Goal: Consume media (video, audio)

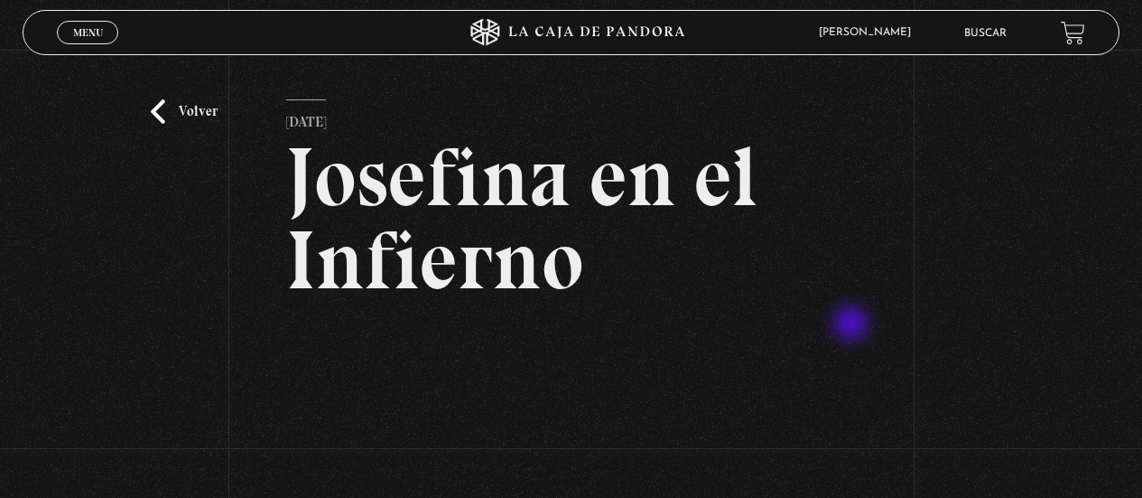
scroll to position [170, 0]
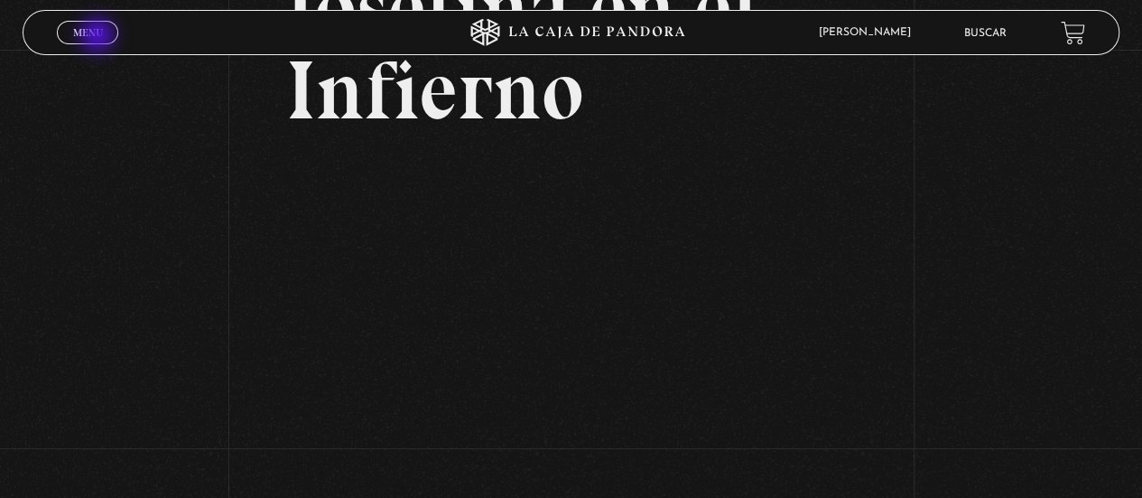
click at [99, 37] on span "Menu" at bounding box center [88, 32] width 30 height 11
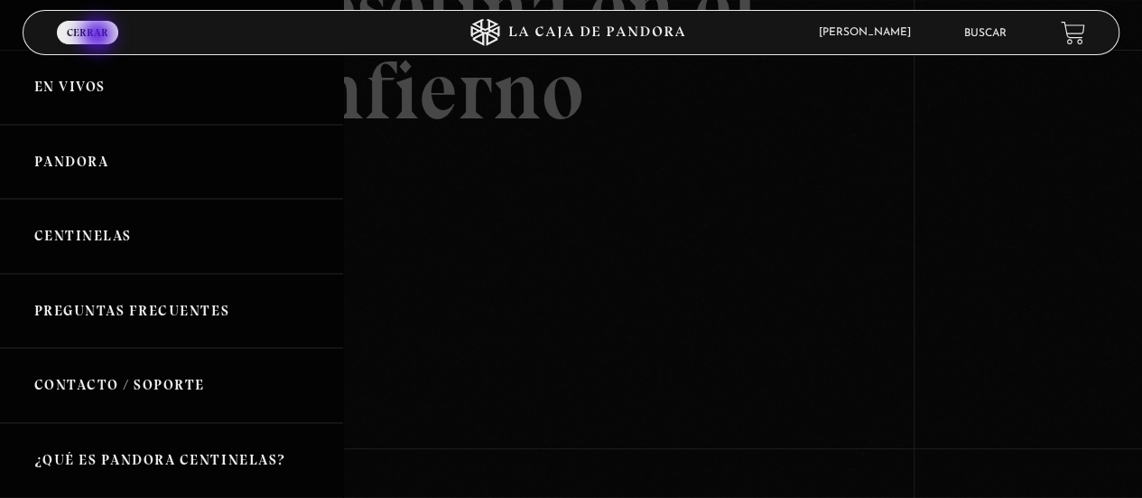
click at [99, 37] on span "Cerrar" at bounding box center [88, 32] width 42 height 11
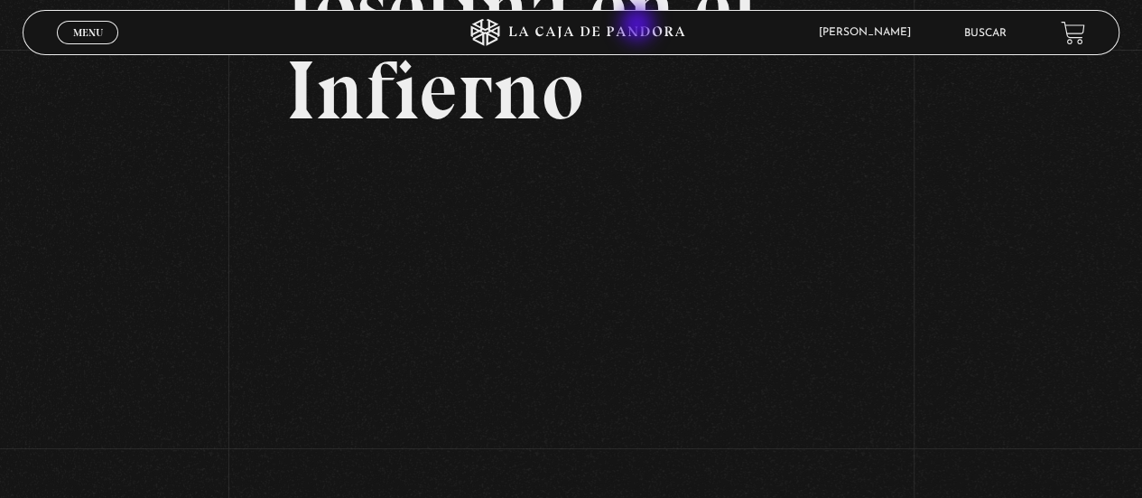
click at [639, 26] on icon at bounding box center [571, 32] width 343 height 27
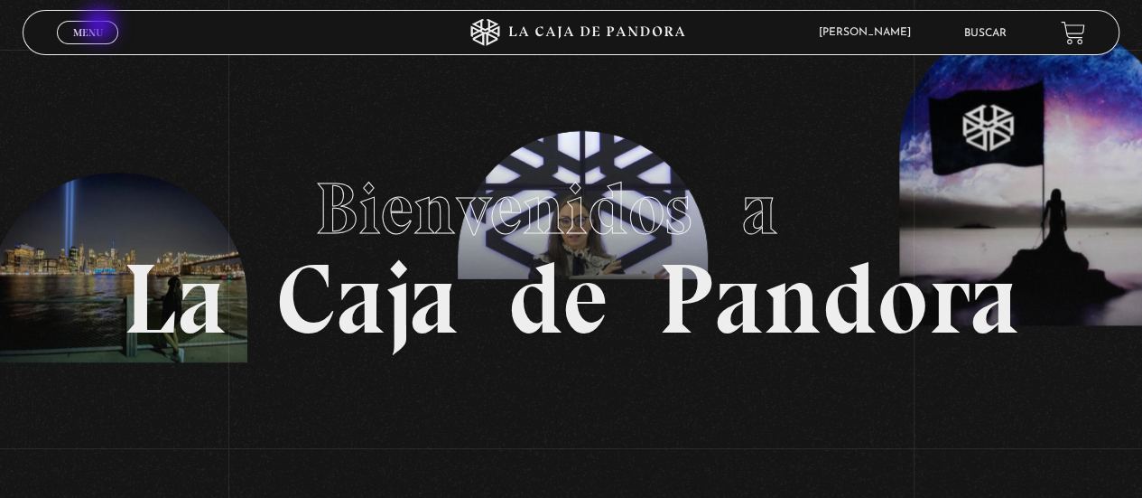
click at [101, 27] on span "Menu" at bounding box center [88, 32] width 30 height 11
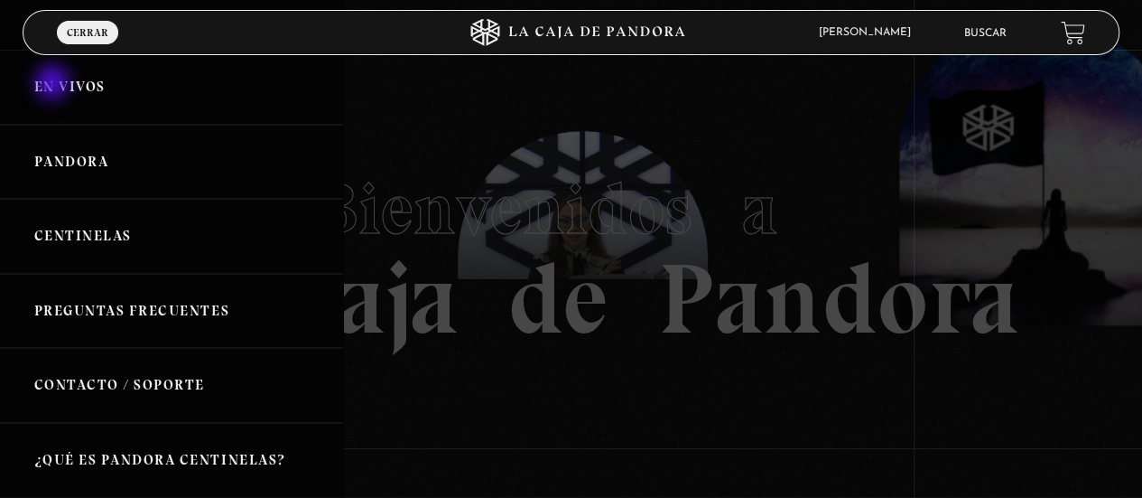
click at [54, 84] on link "En vivos" at bounding box center [171, 87] width 343 height 75
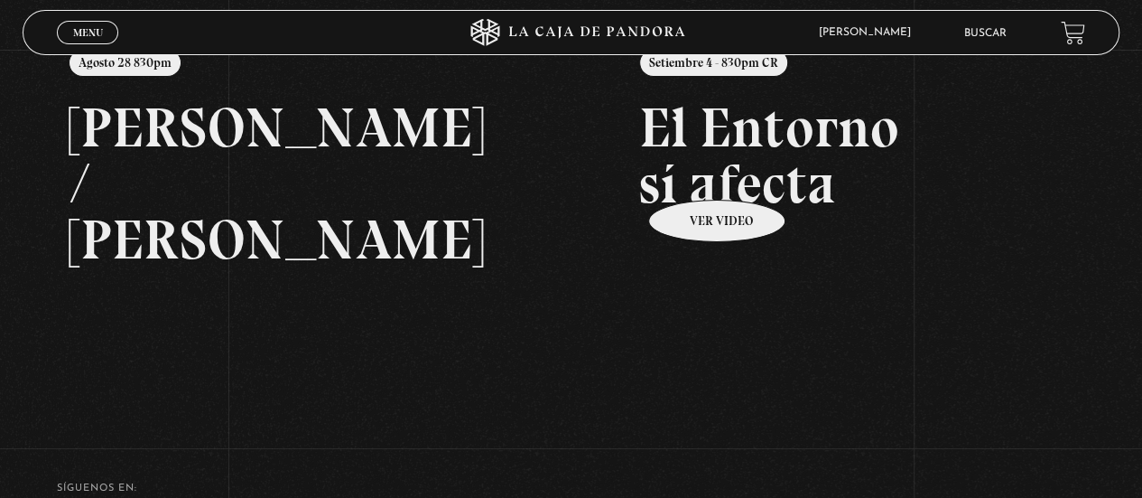
scroll to position [251, 0]
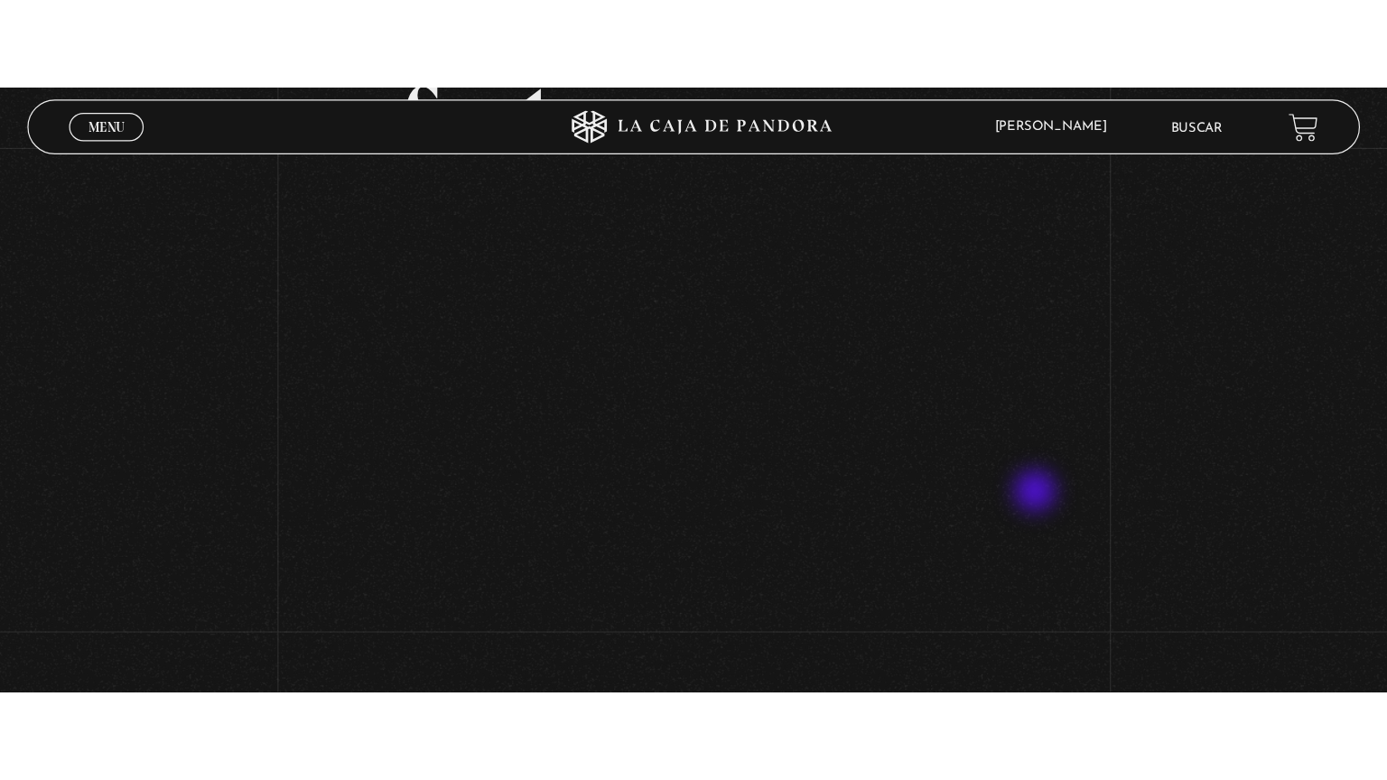
scroll to position [235, 0]
